Goal: Information Seeking & Learning: Learn about a topic

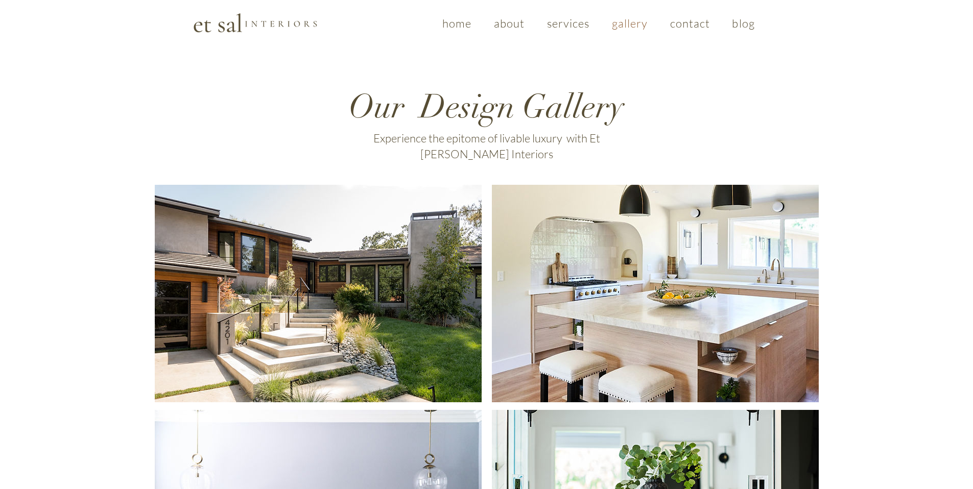
scroll to position [6, 0]
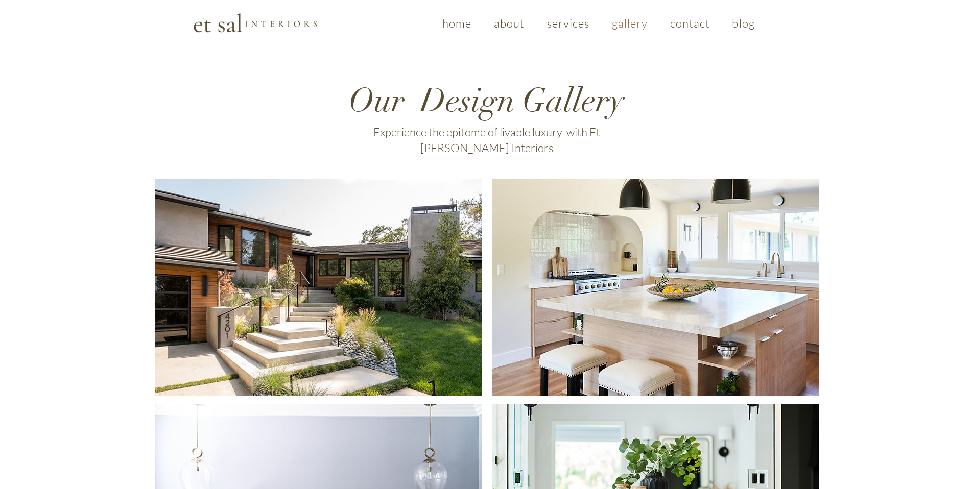
click at [521, 21] on span "about" at bounding box center [509, 23] width 31 height 14
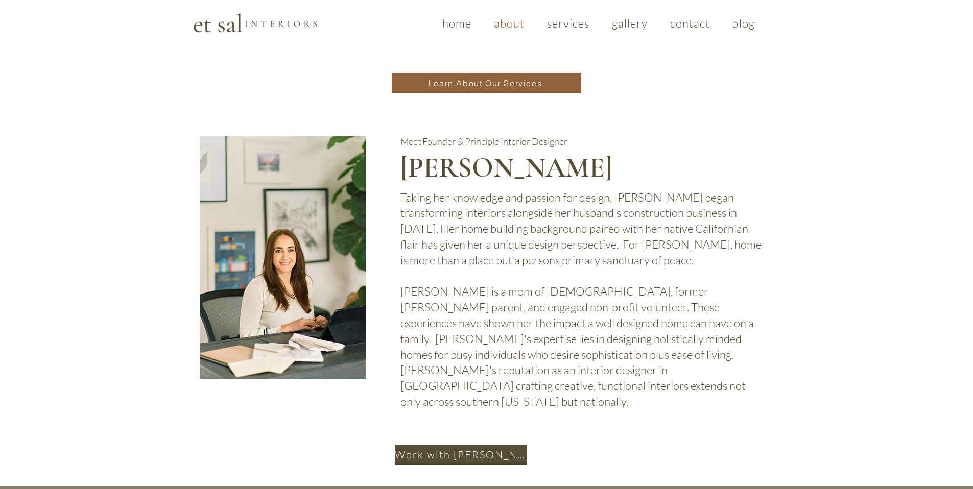
scroll to position [564, 0]
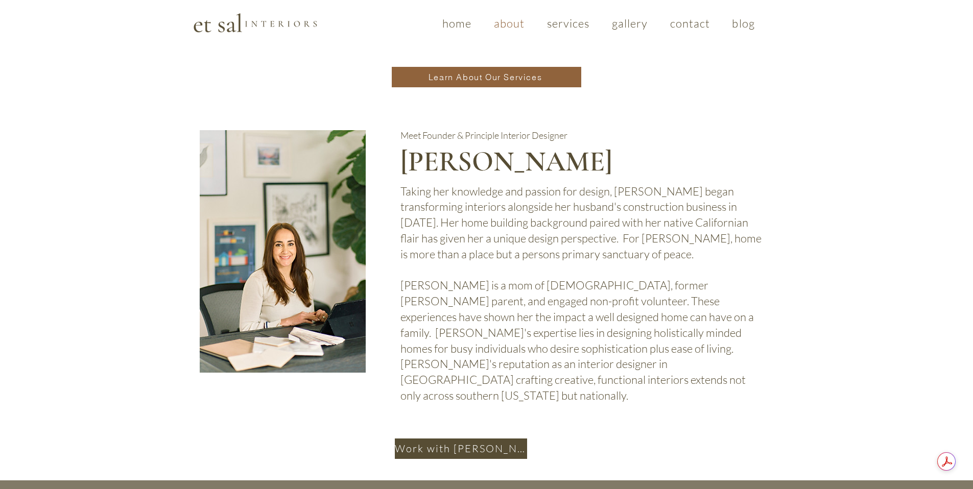
click at [492, 184] on p "Taking her knowledge and passion for design, [PERSON_NAME] began transforming i…" at bounding box center [582, 223] width 362 height 79
drag, startPoint x: 625, startPoint y: 120, endPoint x: 400, endPoint y: 121, distance: 224.8
click at [401, 143] on h2 "[PERSON_NAME]" at bounding box center [554, 161] width 307 height 36
copy span "[PERSON_NAME]"
click at [281, 256] on img at bounding box center [283, 251] width 166 height 243
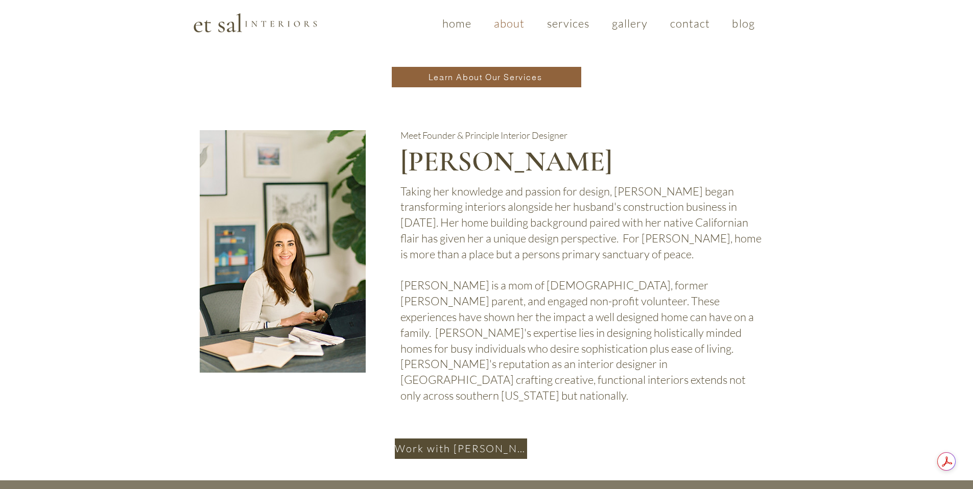
copy span "[PERSON_NAME]"
click at [748, 184] on p "Taking her knowledge and passion for design, [PERSON_NAME] began transforming i…" at bounding box center [582, 223] width 362 height 79
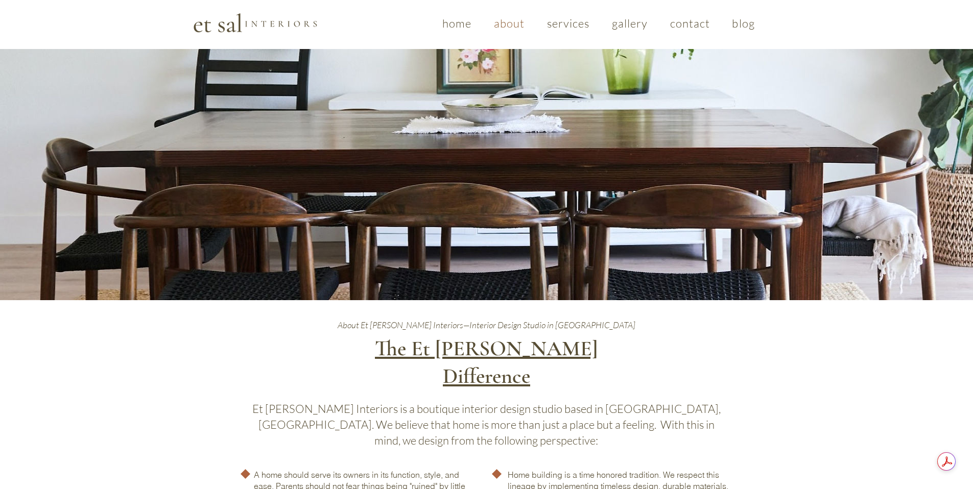
click at [824, 395] on div at bounding box center [486, 478] width 973 height 356
